Goal: Entertainment & Leisure: Consume media (video, audio)

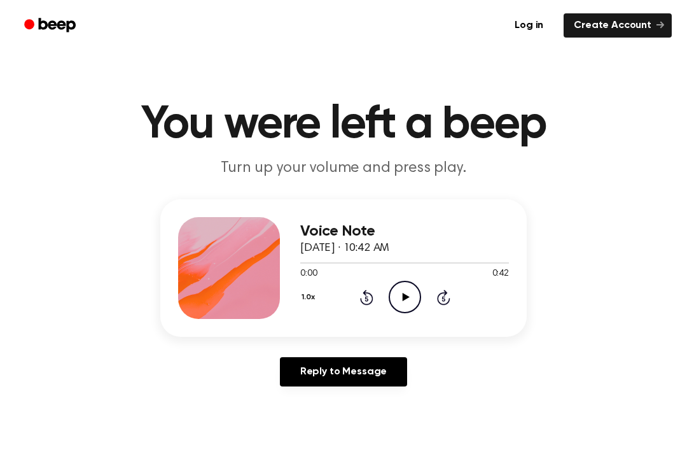
click at [397, 289] on icon "Play Audio" at bounding box center [405, 297] width 32 height 32
click at [393, 302] on icon "Pause Audio" at bounding box center [405, 297] width 32 height 32
click at [415, 305] on icon "Play Audio" at bounding box center [405, 297] width 32 height 32
click at [367, 300] on icon "Rewind 5 seconds" at bounding box center [367, 297] width 14 height 17
click at [356, 295] on div "1.0x Rewind 5 seconds Pause Audio Skip 5 seconds" at bounding box center [404, 297] width 209 height 32
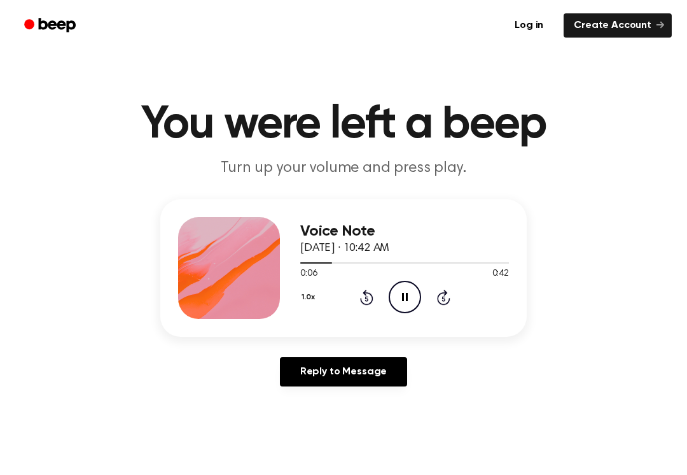
click at [360, 302] on icon "Rewind 5 seconds" at bounding box center [367, 297] width 14 height 17
click at [407, 300] on icon at bounding box center [405, 297] width 6 height 8
click at [397, 298] on icon "Play Audio" at bounding box center [405, 297] width 32 height 32
click at [360, 297] on icon "Rewind 5 seconds" at bounding box center [367, 297] width 14 height 17
click at [363, 294] on icon "Rewind 5 seconds" at bounding box center [367, 297] width 14 height 17
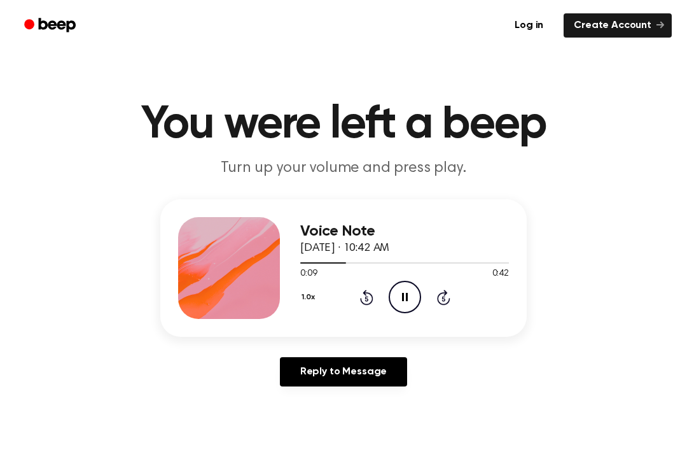
click at [406, 305] on icon "Pause Audio" at bounding box center [405, 297] width 32 height 32
click at [403, 291] on icon "Play Audio" at bounding box center [405, 297] width 32 height 32
click at [421, 297] on div "1.0x Rewind 5 seconds Pause Audio Skip 5 seconds" at bounding box center [404, 297] width 209 height 32
click at [405, 290] on icon "Pause Audio" at bounding box center [405, 297] width 32 height 32
click at [409, 295] on icon "Play Audio" at bounding box center [405, 297] width 32 height 32
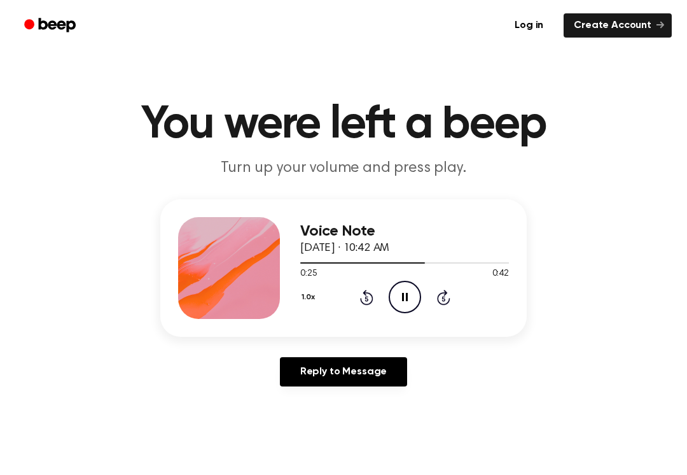
click at [408, 290] on icon "Pause Audio" at bounding box center [405, 297] width 32 height 32
click at [403, 290] on icon "Play Audio" at bounding box center [405, 297] width 32 height 32
click at [360, 303] on icon "Rewind 5 seconds" at bounding box center [367, 297] width 14 height 17
click at [412, 283] on circle at bounding box center [404, 296] width 31 height 31
click at [364, 310] on div "1.0x Rewind 5 seconds Play Audio Skip 5 seconds" at bounding box center [404, 297] width 209 height 32
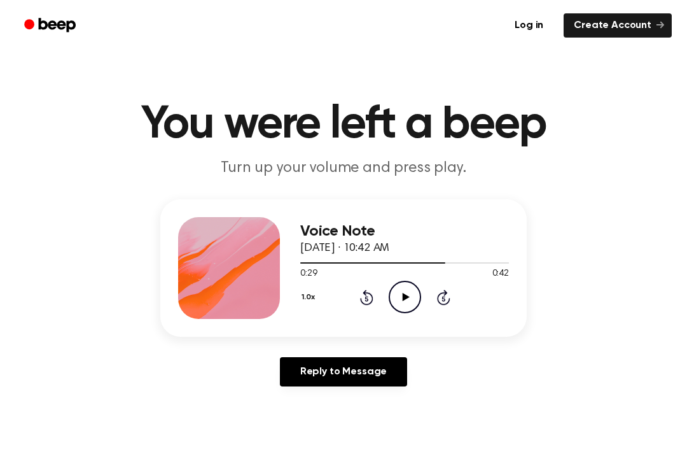
click at [365, 300] on icon at bounding box center [366, 298] width 3 height 5
click at [410, 295] on icon "Play Audio" at bounding box center [405, 297] width 32 height 32
click at [372, 293] on icon "Rewind 5 seconds" at bounding box center [367, 297] width 14 height 17
click at [370, 295] on icon at bounding box center [366, 297] width 13 height 15
click at [410, 305] on icon "Pause Audio" at bounding box center [405, 297] width 32 height 32
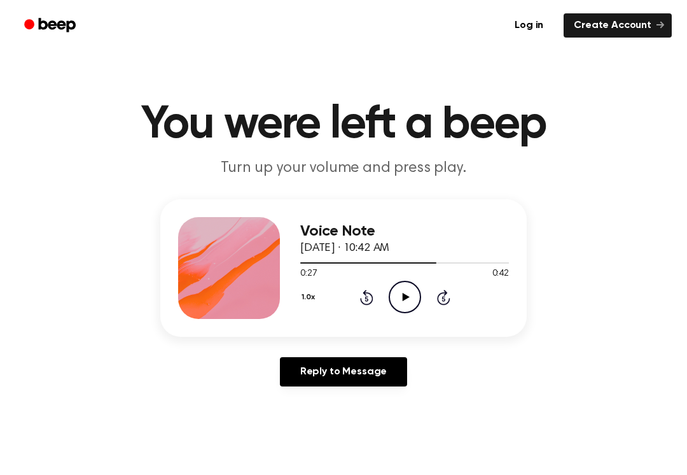
click at [405, 298] on icon at bounding box center [405, 297] width 7 height 8
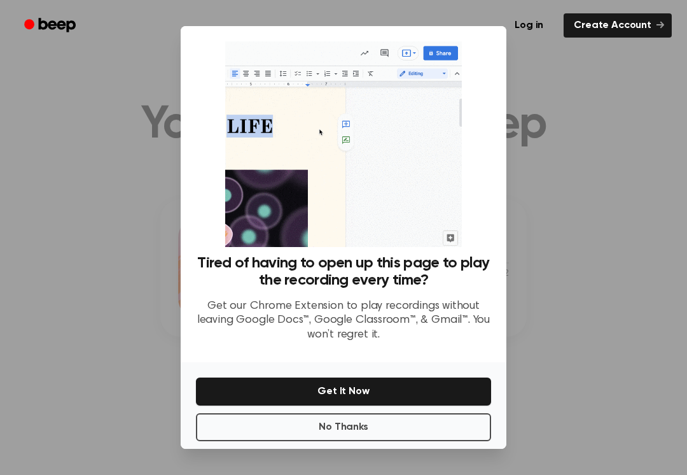
click at [354, 439] on button "No Thanks" at bounding box center [343, 427] width 295 height 28
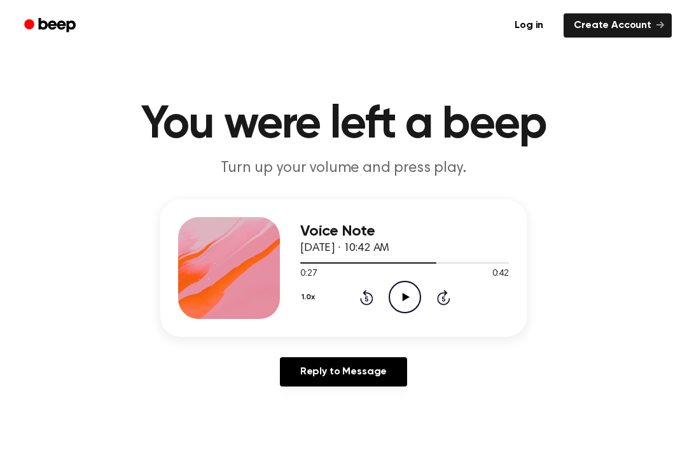
click at [407, 291] on icon "Play Audio" at bounding box center [405, 297] width 32 height 32
